Goal: Task Accomplishment & Management: Manage account settings

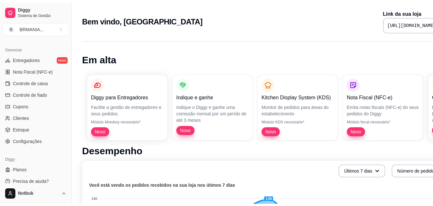
scroll to position [256, 0]
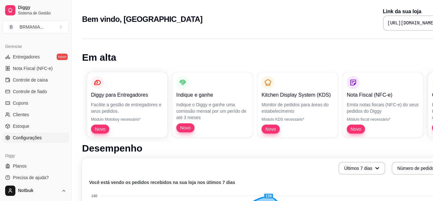
click at [26, 138] on span "Configurações" at bounding box center [27, 137] width 29 height 6
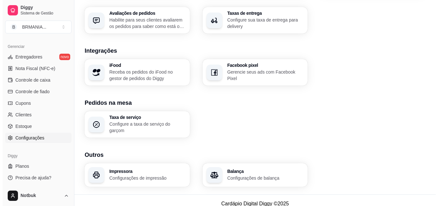
scroll to position [244, 0]
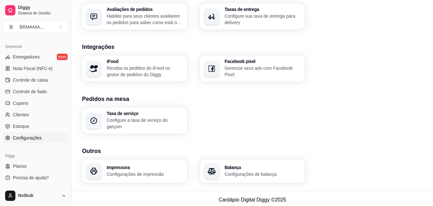
click at [153, 165] on h3 "Impressora" at bounding box center [145, 167] width 77 height 4
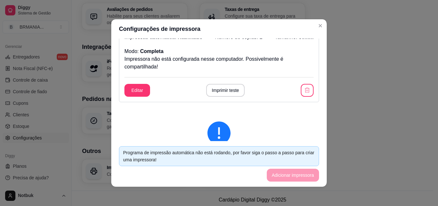
scroll to position [0, 0]
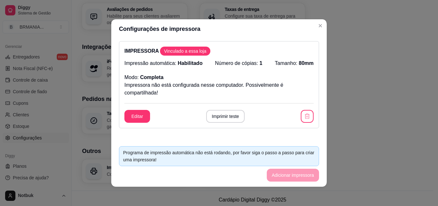
click at [299, 174] on footer "Programa de impressão automática não está rodando, por favor siga o passo a pas…" at bounding box center [219, 164] width 216 height 46
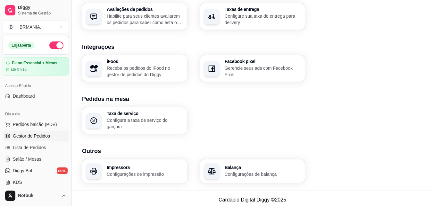
click at [42, 135] on span "Gestor de Pedidos" at bounding box center [31, 136] width 37 height 6
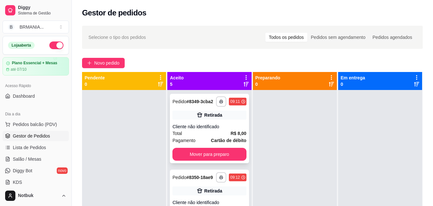
click at [216, 130] on div "Cliente não identificado" at bounding box center [210, 126] width 74 height 6
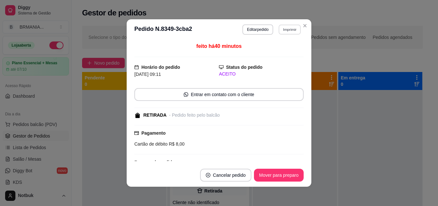
click at [286, 27] on button "Imprimir" at bounding box center [290, 29] width 22 height 10
click at [282, 50] on button "IMPRESSORA" at bounding box center [276, 52] width 47 height 10
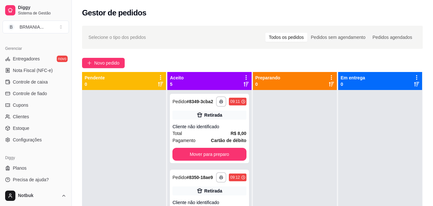
scroll to position [256, 0]
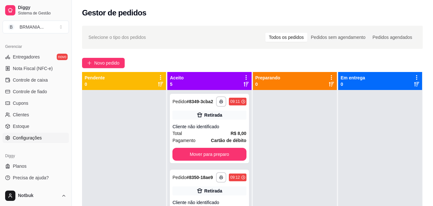
click at [25, 140] on span "Configurações" at bounding box center [27, 137] width 29 height 6
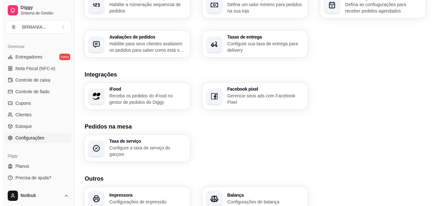
scroll to position [244, 0]
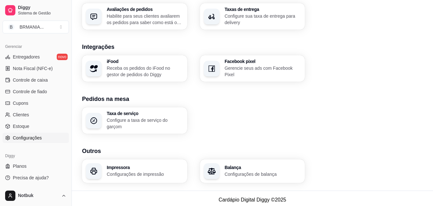
click at [140, 172] on p "Configurações de impressão" at bounding box center [145, 174] width 77 height 6
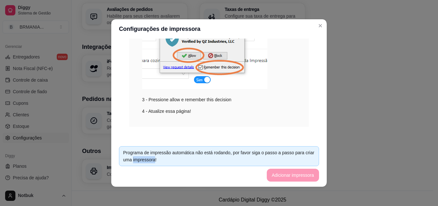
scroll to position [248, 0]
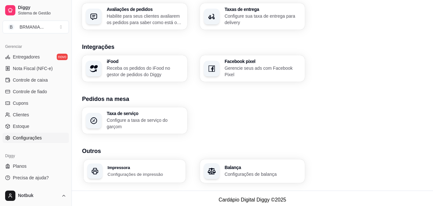
click at [147, 175] on div "Impressora Configurações de impressão" at bounding box center [135, 170] width 102 height 23
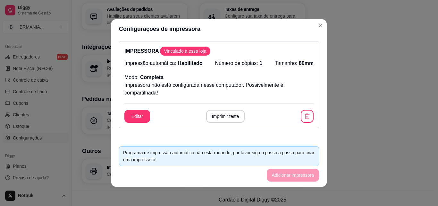
click at [224, 157] on div "Programa de impressão automática não está rodando, por favor siga o passo a pas…" at bounding box center [219, 156] width 192 height 14
click at [285, 182] on footer "Programa de impressão automática não está rodando, por favor siga o passo a pas…" at bounding box center [219, 164] width 216 height 46
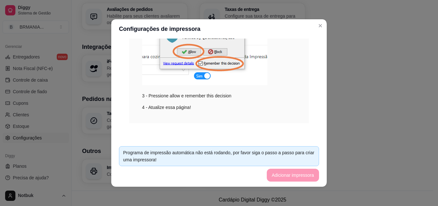
scroll to position [0, 0]
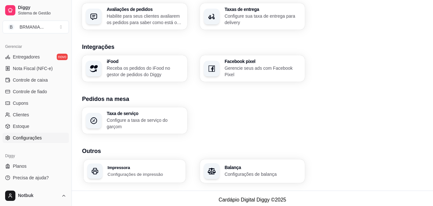
click at [133, 171] on p "Configurações de impressão" at bounding box center [145, 174] width 74 height 6
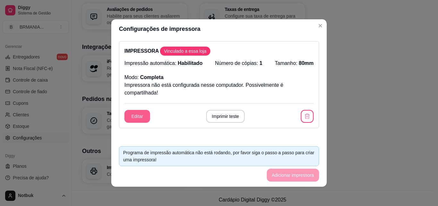
click at [140, 121] on button "Editar" at bounding box center [137, 116] width 26 height 13
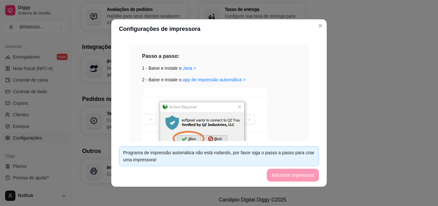
scroll to position [153, 0]
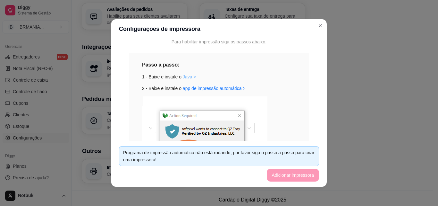
click at [185, 78] on link "Java >" at bounding box center [189, 76] width 13 height 5
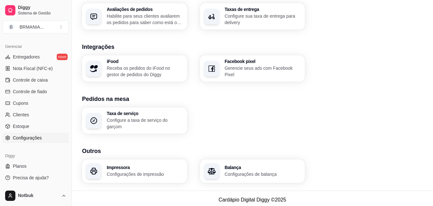
click at [133, 166] on h3 "Impressora" at bounding box center [145, 167] width 77 height 4
click at [263, 121] on div "Taxa de serviço Configure a taxa de serviço do garçom" at bounding box center [252, 120] width 341 height 26
click at [150, 171] on p "Configurações de impressão" at bounding box center [145, 174] width 74 height 6
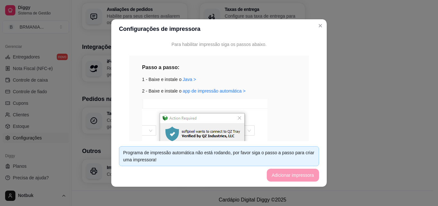
scroll to position [0, 0]
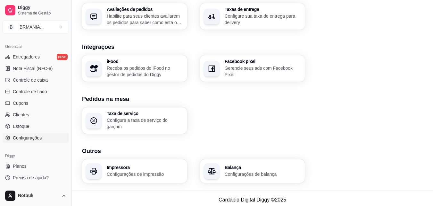
click at [149, 167] on div "Impressora Configurações de impressão" at bounding box center [145, 171] width 77 height 12
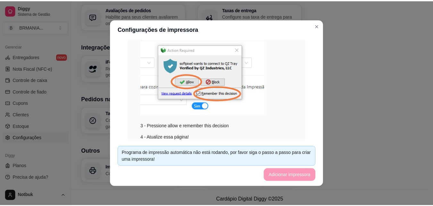
scroll to position [248, 0]
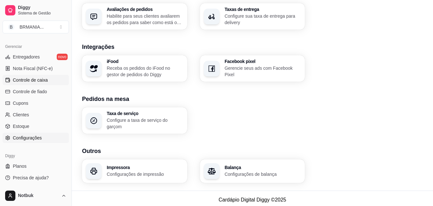
click at [53, 80] on link "Controle de caixa" at bounding box center [36, 80] width 66 height 10
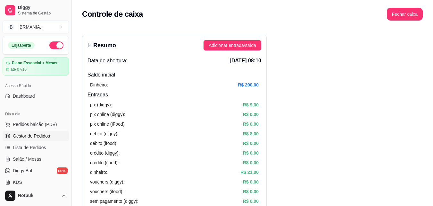
click at [36, 139] on link "Gestor de Pedidos" at bounding box center [36, 136] width 66 height 10
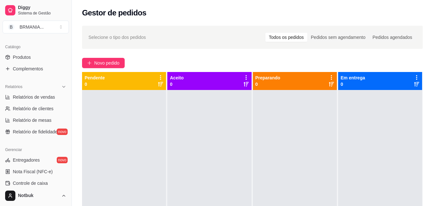
scroll to position [256, 0]
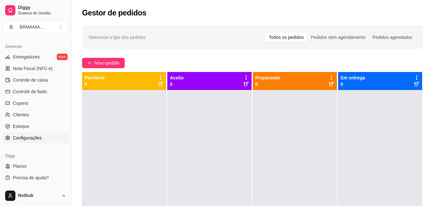
click at [29, 137] on span "Configurações" at bounding box center [27, 137] width 29 height 6
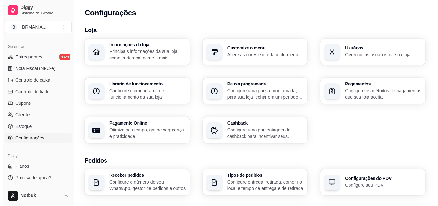
scroll to position [244, 0]
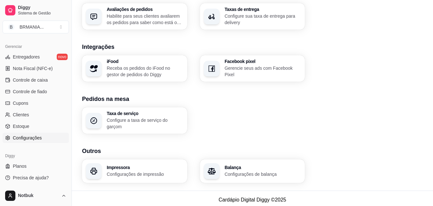
click at [136, 165] on h3 "Impressora" at bounding box center [145, 167] width 77 height 4
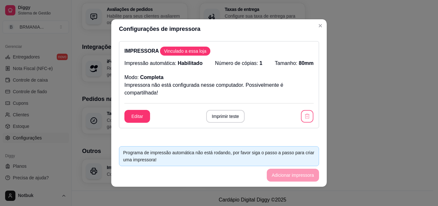
click at [301, 113] on button "button" at bounding box center [307, 116] width 13 height 13
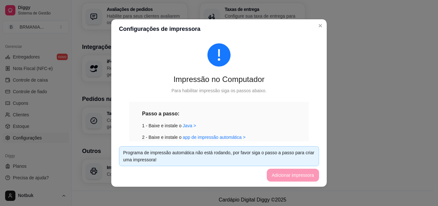
scroll to position [14, 0]
click at [183, 124] on link "Java >" at bounding box center [189, 124] width 13 height 5
click at [218, 137] on link "app de impressão automática >" at bounding box center [214, 136] width 63 height 5
click at [184, 121] on div "1 - Baixe e instale o Java >" at bounding box center [219, 124] width 154 height 7
click at [183, 127] on link "Java >" at bounding box center [189, 124] width 13 height 5
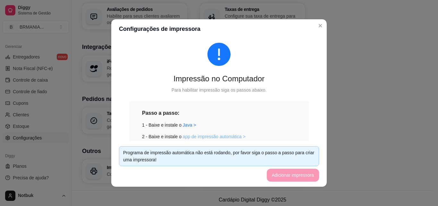
click at [202, 135] on link "app de impressão automática >" at bounding box center [214, 136] width 63 height 5
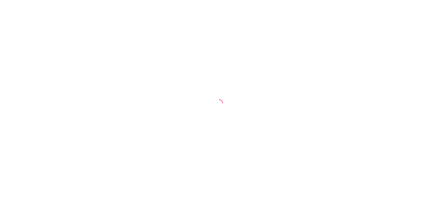
drag, startPoint x: 0, startPoint y: 0, endPoint x: 298, endPoint y: 70, distance: 306.2
click at [298, 70] on div at bounding box center [219, 103] width 438 height 206
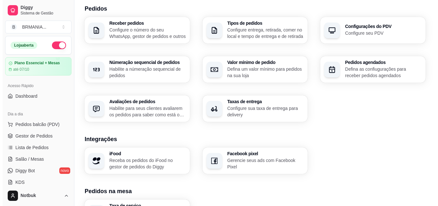
scroll to position [244, 0]
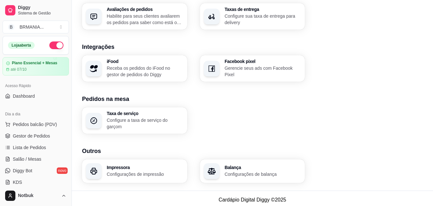
click at [141, 171] on p "Configurações de impressão" at bounding box center [145, 174] width 77 height 6
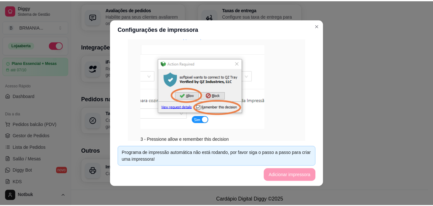
scroll to position [115, 0]
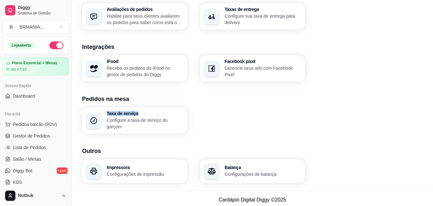
click at [126, 171] on p "Configurações de impressão" at bounding box center [145, 174] width 77 height 6
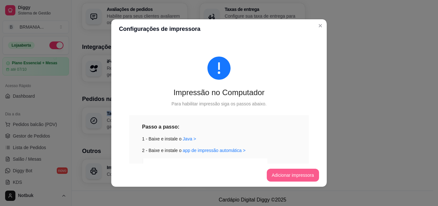
click at [285, 175] on button "Adicionar impressora" at bounding box center [293, 174] width 53 height 13
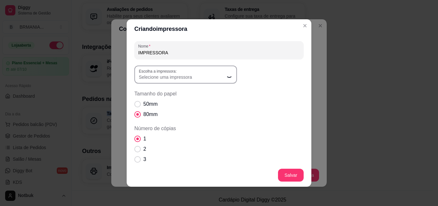
click at [170, 77] on span "Selecione uma impressora" at bounding box center [182, 77] width 86 height 6
click at [154, 116] on span "ELGIN L42 - DT" at bounding box center [180, 113] width 82 height 6
type input "ELGIN L42 - DT"
select select "ELGIN L42 - DT"
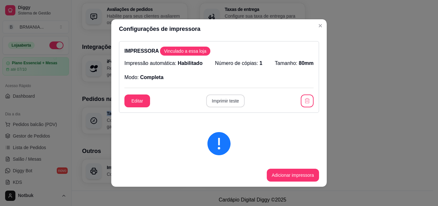
click at [225, 101] on button "Imprimir teste" at bounding box center [225, 100] width 39 height 13
click at [216, 104] on button "Imprimir teste" at bounding box center [225, 100] width 39 height 13
click at [222, 105] on button "Imprimir teste" at bounding box center [226, 101] width 38 height 13
click at [224, 104] on button "Imprimir teste" at bounding box center [225, 100] width 39 height 13
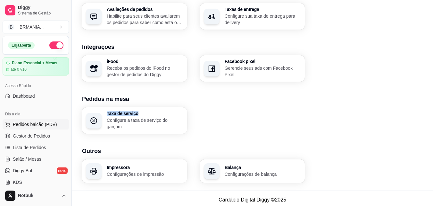
click at [35, 126] on span "Pedidos balcão (PDV)" at bounding box center [35, 124] width 44 height 6
click at [33, 137] on img at bounding box center [45, 120] width 59 height 40
click at [421, 10] on icon "Close" at bounding box center [418, 12] width 5 height 5
click at [47, 136] on span "Gestor de Pedidos" at bounding box center [31, 136] width 37 height 6
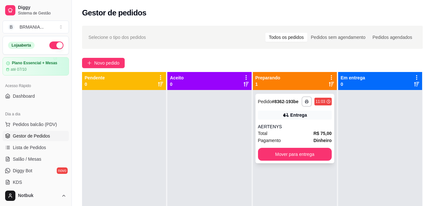
click at [269, 123] on div "**********" at bounding box center [295, 128] width 79 height 69
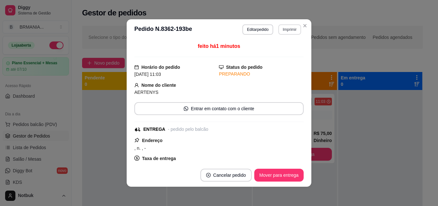
click at [287, 31] on button "Imprimir" at bounding box center [290, 29] width 23 height 10
click at [283, 53] on button "IMPRESSORA" at bounding box center [276, 52] width 47 height 10
click at [286, 28] on button "Imprimir" at bounding box center [290, 29] width 22 height 10
click at [282, 53] on button "IMPRESSORA" at bounding box center [276, 52] width 47 height 10
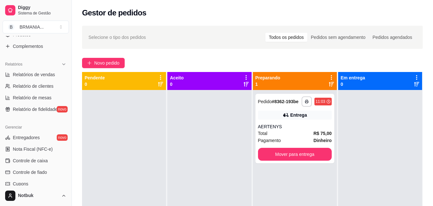
scroll to position [256, 0]
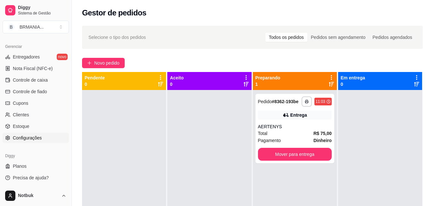
click at [18, 133] on link "Configurações" at bounding box center [36, 138] width 66 height 10
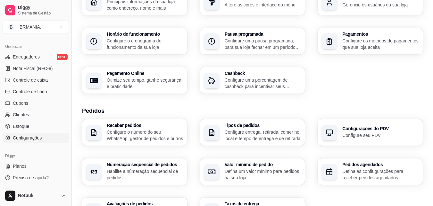
scroll to position [244, 0]
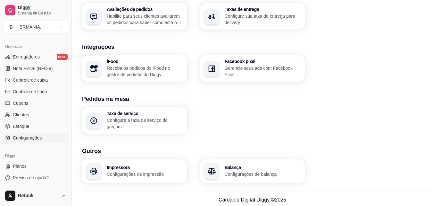
click at [130, 165] on h3 "Impressora" at bounding box center [145, 167] width 77 height 4
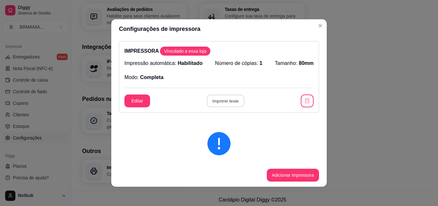
click at [234, 101] on button "Imprimir teste" at bounding box center [226, 101] width 38 height 13
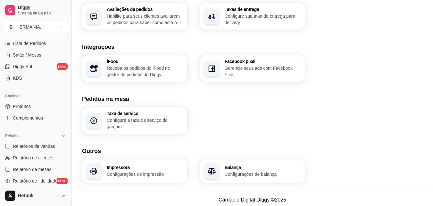
scroll to position [77, 0]
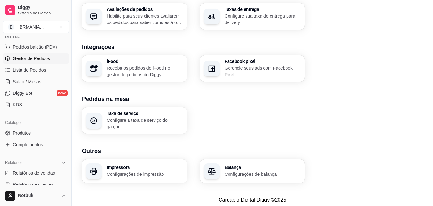
click at [37, 58] on span "Gestor de Pedidos" at bounding box center [31, 58] width 37 height 6
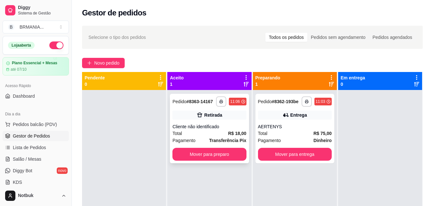
click at [227, 113] on div "Retirada" at bounding box center [210, 114] width 74 height 9
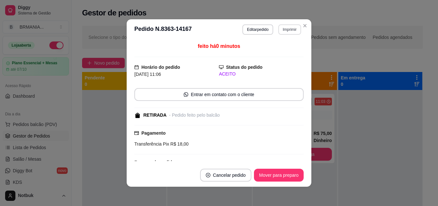
click at [291, 32] on button "Imprimir" at bounding box center [290, 29] width 23 height 10
click at [279, 54] on button "IMPRESSORA" at bounding box center [276, 52] width 47 height 10
click at [272, 55] on button "IMPRESSORA" at bounding box center [275, 52] width 45 height 10
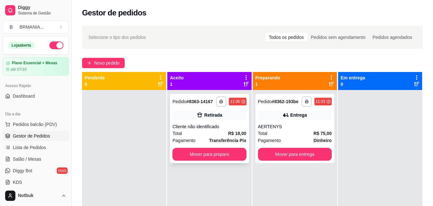
click at [223, 128] on div "Cliente não identificado" at bounding box center [210, 126] width 74 height 6
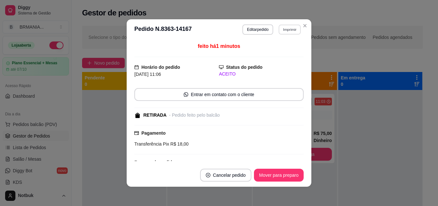
click at [285, 29] on button "Imprimir" at bounding box center [290, 29] width 22 height 10
click at [277, 54] on button "IMPRESSORA" at bounding box center [275, 52] width 45 height 10
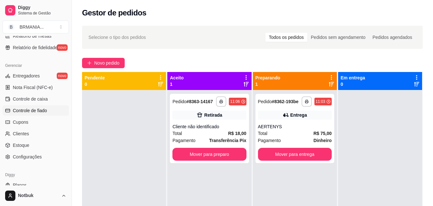
scroll to position [225, 0]
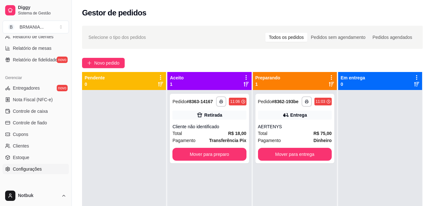
click at [40, 173] on link "Configurações" at bounding box center [36, 169] width 66 height 10
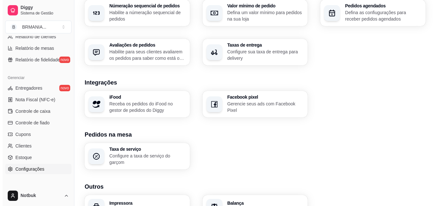
scroll to position [244, 0]
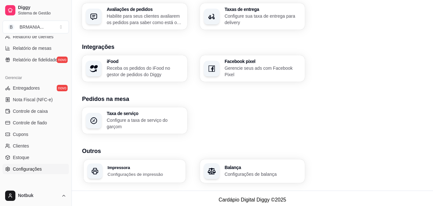
click at [150, 165] on h3 "Impressora" at bounding box center [145, 167] width 74 height 4
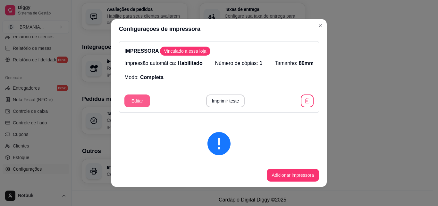
click at [147, 99] on button "Editar" at bounding box center [137, 100] width 26 height 13
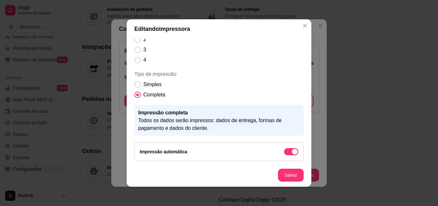
scroll to position [0, 0]
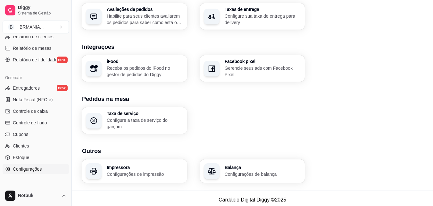
click at [134, 165] on h3 "Impressora" at bounding box center [145, 167] width 77 height 4
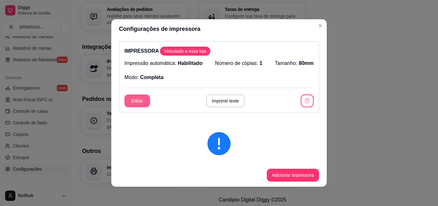
click at [138, 97] on button "Editar" at bounding box center [137, 100] width 26 height 13
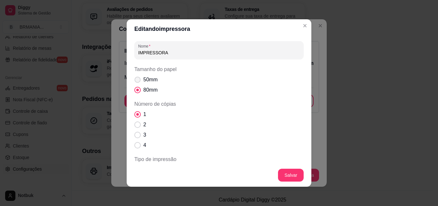
click at [145, 80] on span "50mm" at bounding box center [150, 80] width 14 height 8
click at [138, 81] on input "50mm" at bounding box center [136, 83] width 4 height 4
radio input "true"
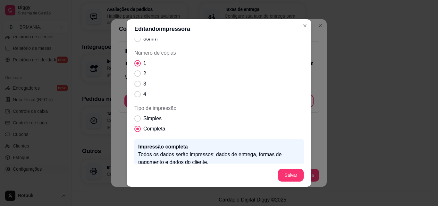
scroll to position [85, 0]
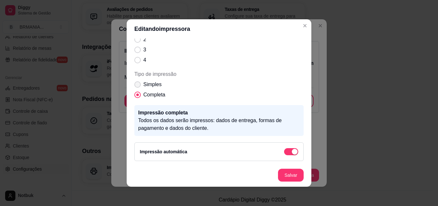
click at [145, 84] on span "Simples" at bounding box center [152, 85] width 18 height 8
click at [138, 86] on input "Simples" at bounding box center [136, 88] width 4 height 4
radio input "true"
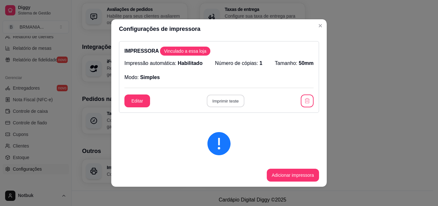
click at [230, 100] on button "Imprimir teste" at bounding box center [226, 101] width 38 height 13
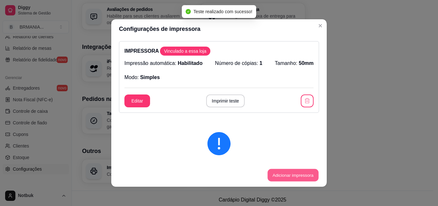
click at [288, 174] on button "Adicionar impressora" at bounding box center [293, 175] width 51 height 13
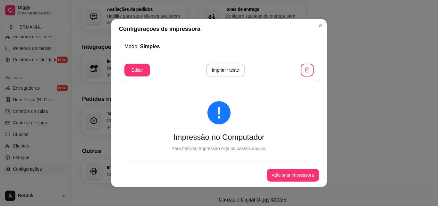
scroll to position [0, 0]
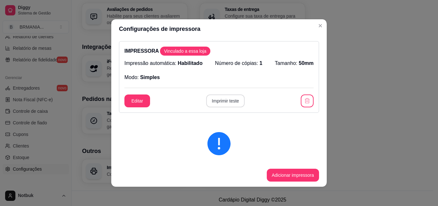
click at [229, 100] on button "Imprimir teste" at bounding box center [225, 100] width 39 height 13
click at [225, 95] on button "Imprimir teste" at bounding box center [226, 101] width 38 height 13
click at [227, 105] on button "Imprimir teste" at bounding box center [226, 101] width 38 height 13
click at [224, 102] on button "Imprimir teste" at bounding box center [225, 100] width 39 height 13
click at [137, 102] on button "Editar" at bounding box center [137, 100] width 26 height 13
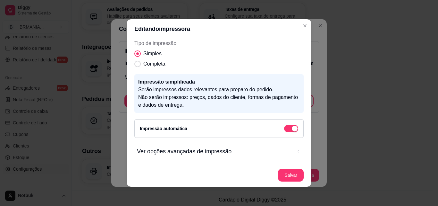
scroll to position [1, 0]
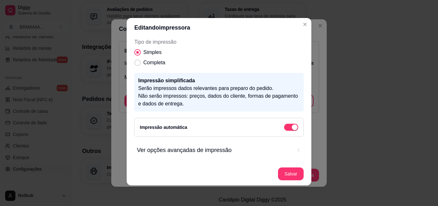
click at [208, 149] on span "Ver opções avançadas de impressão" at bounding box center [214, 149] width 155 height 9
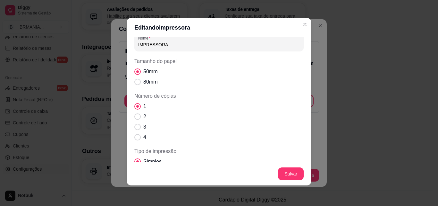
scroll to position [0, 0]
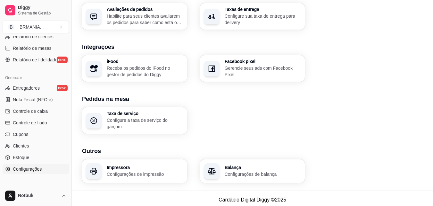
click at [381, 52] on section "Integrações iFood Receba os pedidos do iFood no gestor de pedidos do Diggy Face…" at bounding box center [252, 61] width 341 height 39
click at [130, 171] on p "Configurações de impressão" at bounding box center [145, 174] width 77 height 6
click at [365, 124] on div "Taxa de serviço Configure a taxa de serviço do garçom" at bounding box center [252, 120] width 341 height 26
click at [135, 171] on p "Configurações de impressão" at bounding box center [145, 174] width 77 height 6
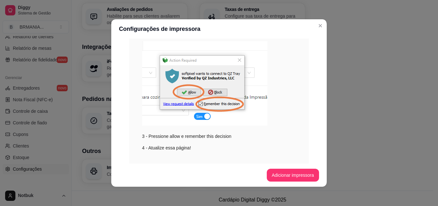
scroll to position [210, 0]
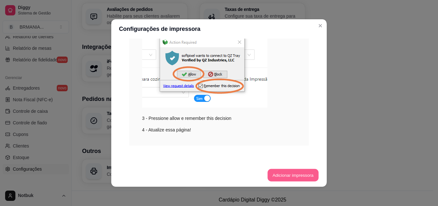
click at [291, 175] on button "Adicionar impressora" at bounding box center [293, 175] width 51 height 13
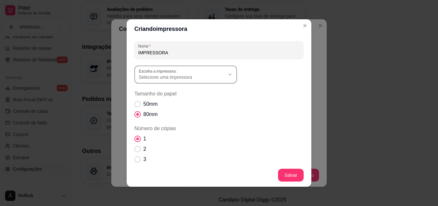
click at [194, 73] on div "Selecione uma impressora" at bounding box center [182, 75] width 86 height 12
click at [161, 115] on span "ELGIN L42 - DT" at bounding box center [180, 113] width 82 height 6
type input "ELGIN L42 - DT"
select select "ELGIN L42 - DT"
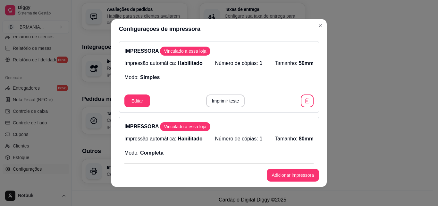
scroll to position [96, 0]
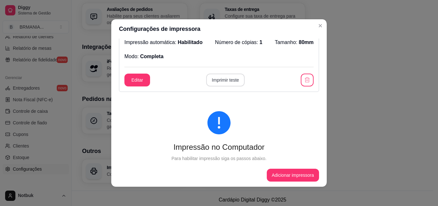
click at [228, 81] on button "Imprimir teste" at bounding box center [225, 79] width 39 height 13
click at [138, 81] on button "Editar" at bounding box center [137, 79] width 26 height 13
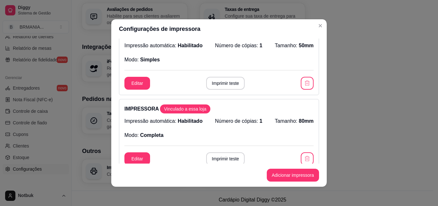
scroll to position [0, 0]
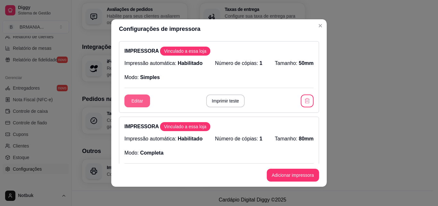
click at [134, 101] on button "Editar" at bounding box center [137, 100] width 26 height 13
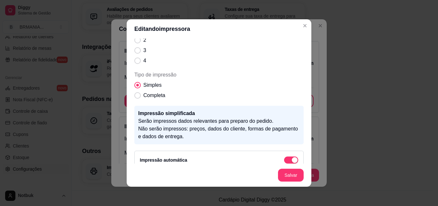
scroll to position [116, 0]
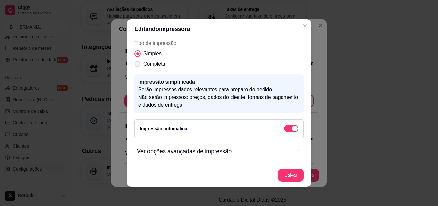
click at [135, 64] on span "Tipo de impressão" at bounding box center [138, 64] width 6 height 6
click at [135, 65] on input "Completa" at bounding box center [136, 67] width 4 height 4
radio input "true"
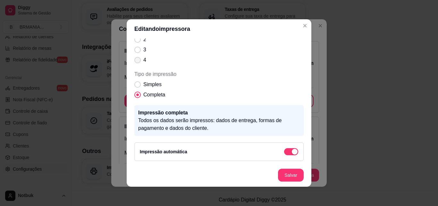
scroll to position [85, 0]
click at [135, 83] on span "Tipo de impressão" at bounding box center [137, 84] width 6 height 6
click at [135, 86] on input "Simples" at bounding box center [136, 88] width 4 height 4
radio input "true"
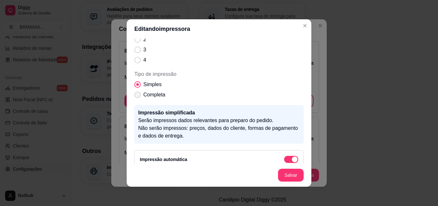
click at [137, 96] on span "Tipo de impressão" at bounding box center [137, 94] width 6 height 6
click at [137, 96] on input "Completa" at bounding box center [136, 98] width 4 height 4
radio input "true"
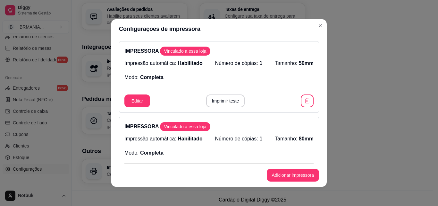
scroll to position [64, 0]
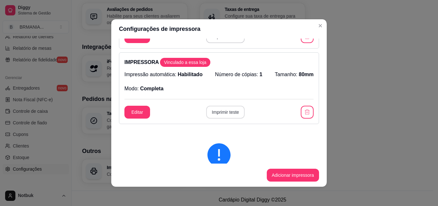
click at [216, 112] on button "Imprimir teste" at bounding box center [225, 112] width 39 height 13
click at [217, 112] on button "Imprimir teste" at bounding box center [225, 112] width 39 height 13
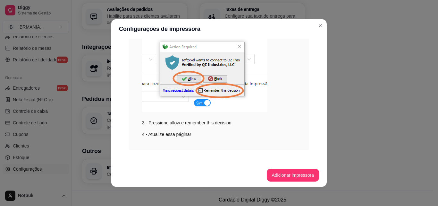
scroll to position [286, 0]
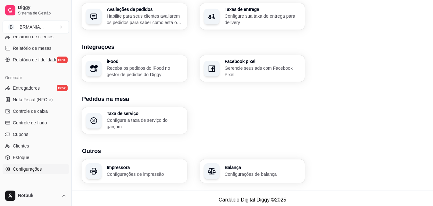
click at [140, 172] on p "Configurações de impressão" at bounding box center [145, 174] width 77 height 6
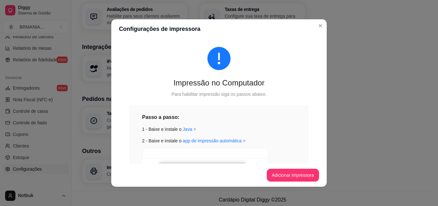
scroll to position [96, 0]
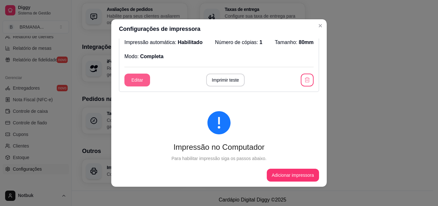
click at [137, 81] on button "Editar" at bounding box center [137, 79] width 26 height 13
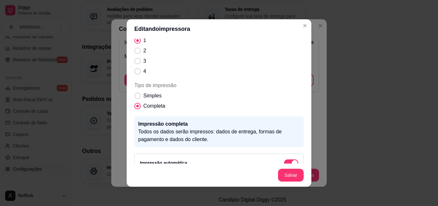
scroll to position [85, 0]
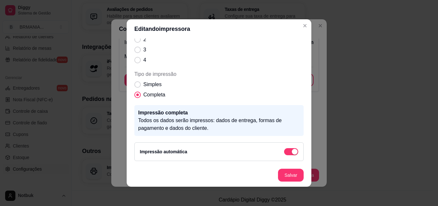
drag, startPoint x: 199, startPoint y: 159, endPoint x: 198, endPoint y: 153, distance: 6.2
click at [199, 158] on div "Impressão automática" at bounding box center [218, 151] width 169 height 19
click at [284, 153] on span "button" at bounding box center [291, 151] width 14 height 7
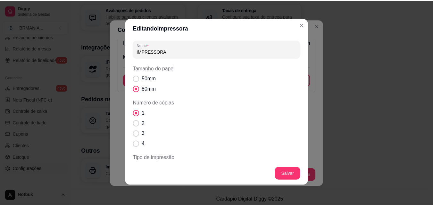
scroll to position [0, 0]
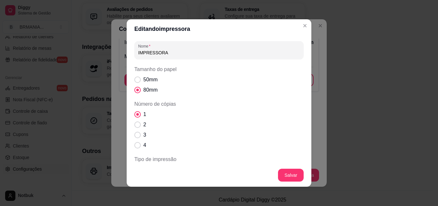
click at [167, 54] on input "IMPRESSORA" at bounding box center [219, 52] width 162 height 6
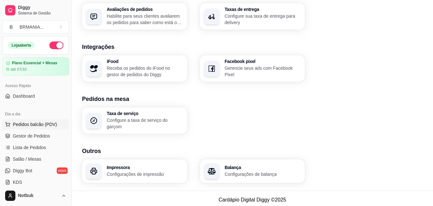
scroll to position [4, 0]
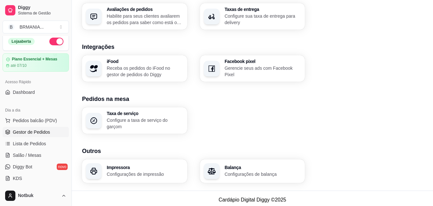
click at [42, 136] on link "Gestor de Pedidos" at bounding box center [36, 132] width 66 height 10
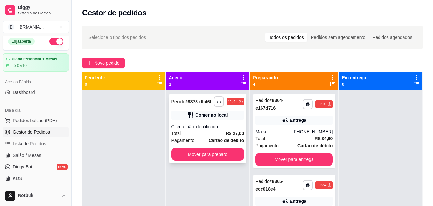
click at [227, 118] on div "Comer no local" at bounding box center [208, 114] width 73 height 9
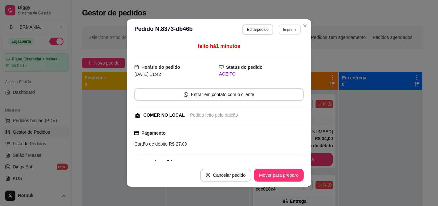
click at [285, 32] on button "Imprimir" at bounding box center [290, 29] width 22 height 10
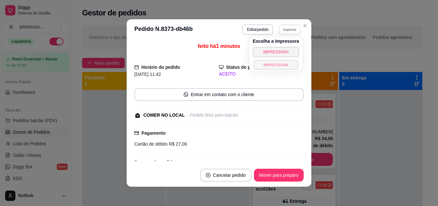
click at [284, 65] on button "IMPRESSORA" at bounding box center [275, 65] width 45 height 10
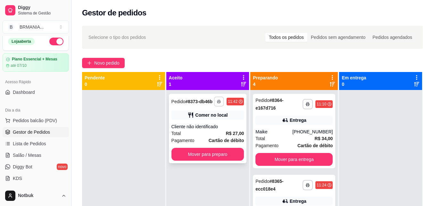
click at [218, 102] on icon "button" at bounding box center [219, 101] width 3 height 1
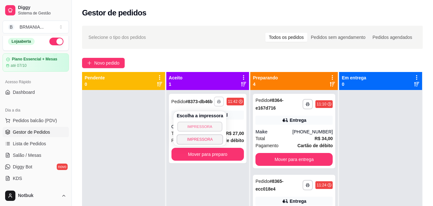
click at [205, 127] on button "IMPRESSORA" at bounding box center [200, 126] width 45 height 10
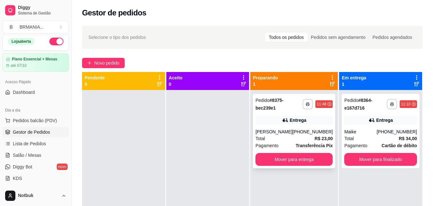
click at [318, 110] on div "**********" at bounding box center [294, 103] width 77 height 15
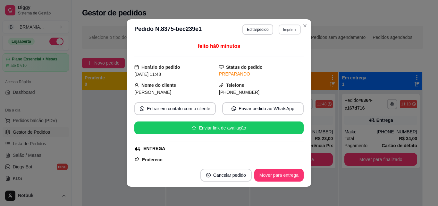
click at [287, 27] on button "Imprimir" at bounding box center [290, 29] width 22 height 10
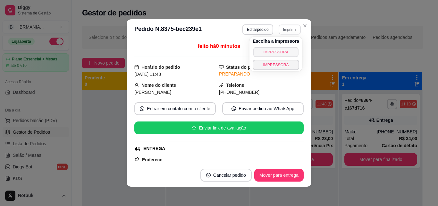
click at [284, 51] on button "IMPRESSORA" at bounding box center [275, 52] width 45 height 10
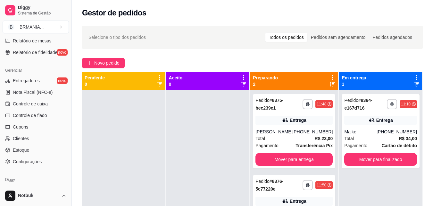
scroll to position [256, 0]
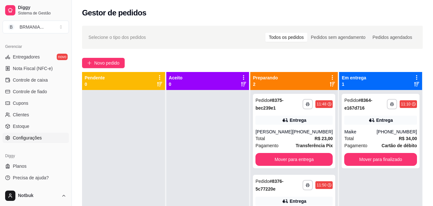
click at [31, 139] on span "Configurações" at bounding box center [27, 137] width 29 height 6
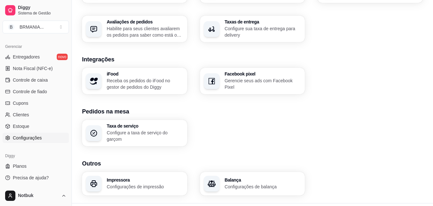
scroll to position [242, 0]
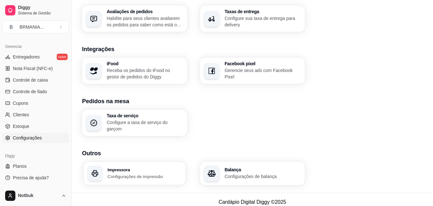
click at [164, 176] on p "Configurações de impressão" at bounding box center [145, 176] width 74 height 6
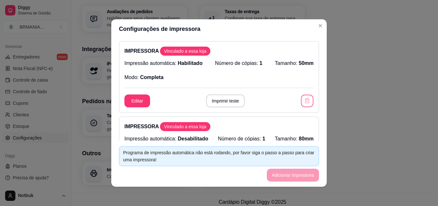
click at [301, 97] on button "button" at bounding box center [307, 101] width 13 height 13
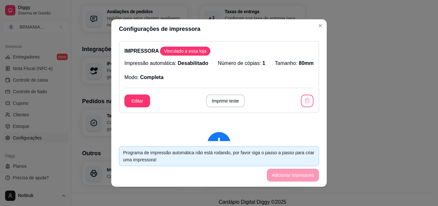
click at [304, 102] on icon "button" at bounding box center [307, 101] width 6 height 6
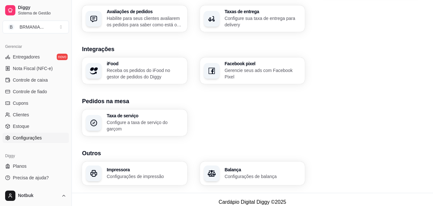
click at [375, 117] on div "Taxa de serviço Configure a taxa de serviço do garçom" at bounding box center [252, 122] width 341 height 26
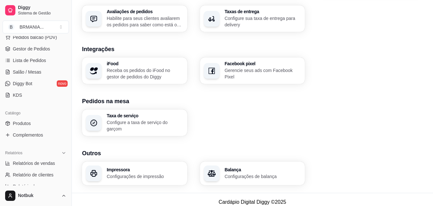
scroll to position [82, 0]
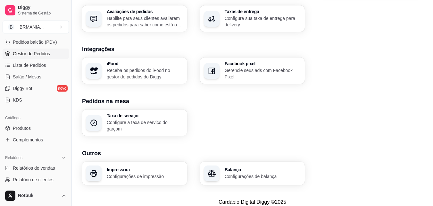
click at [38, 56] on span "Gestor de Pedidos" at bounding box center [31, 53] width 37 height 6
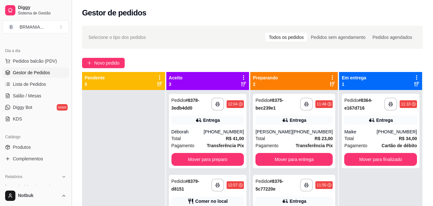
scroll to position [60, 0]
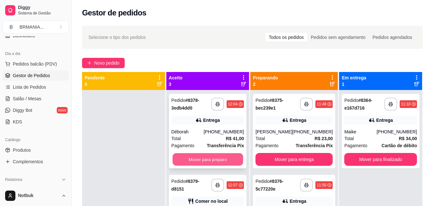
click at [200, 156] on button "Mover para preparo" at bounding box center [208, 159] width 71 height 13
click at [200, 156] on button "Mover para preparo" at bounding box center [208, 159] width 73 height 13
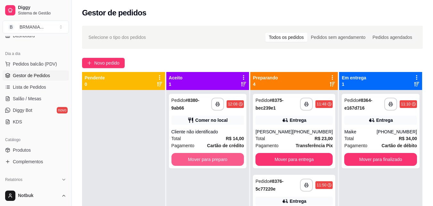
click at [200, 156] on button "Mover para preparo" at bounding box center [208, 159] width 73 height 13
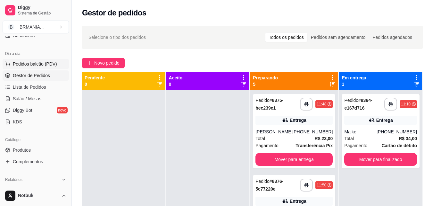
click at [49, 67] on span "Pedidos balcão (PDV)" at bounding box center [35, 64] width 44 height 6
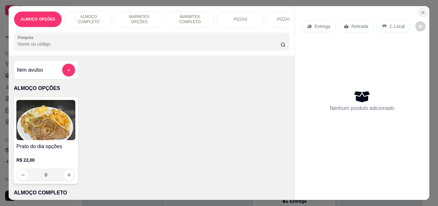
click at [421, 12] on icon "Close" at bounding box center [423, 12] width 5 height 5
